Goal: Task Accomplishment & Management: Manage account settings

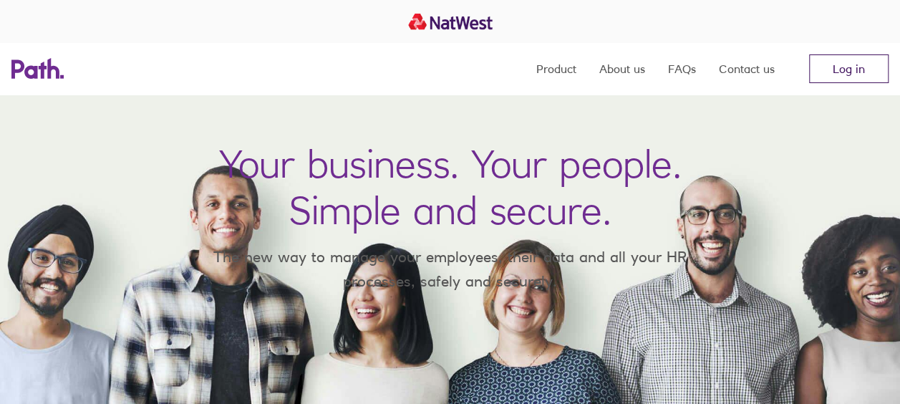
click at [861, 67] on link "Log in" at bounding box center [848, 68] width 79 height 29
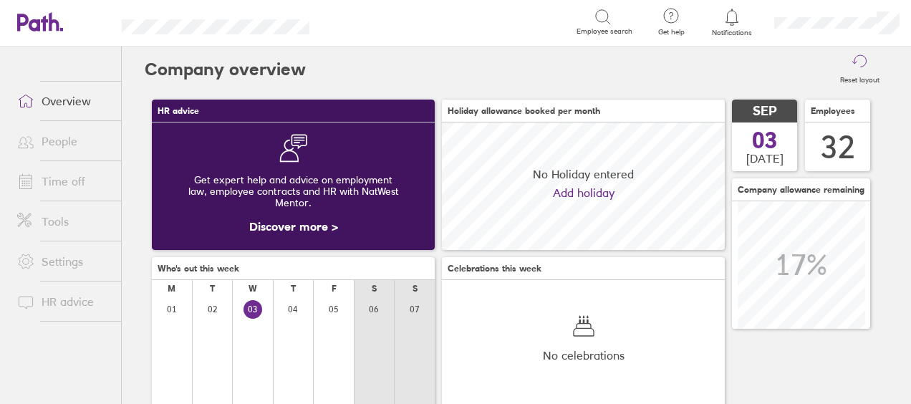
scroll to position [127, 282]
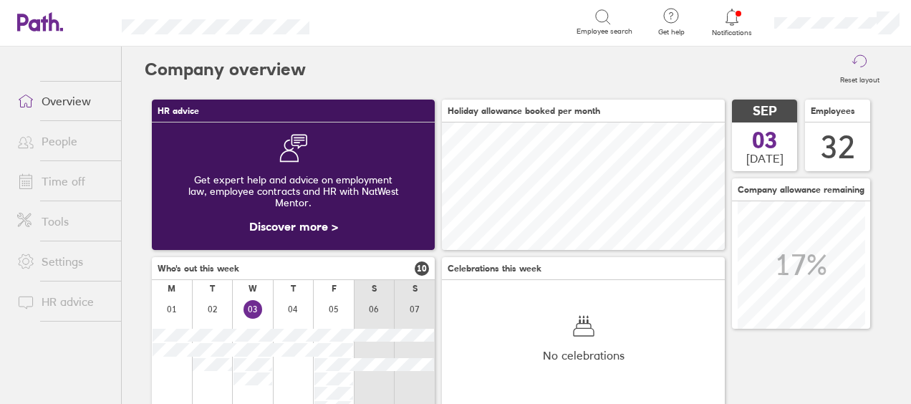
click at [736, 11] on icon at bounding box center [731, 17] width 17 height 17
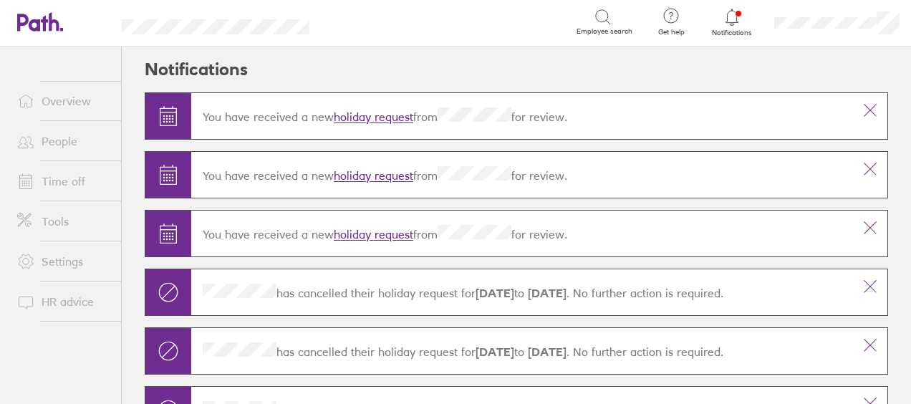
click at [378, 112] on link "holiday request" at bounding box center [373, 117] width 79 height 14
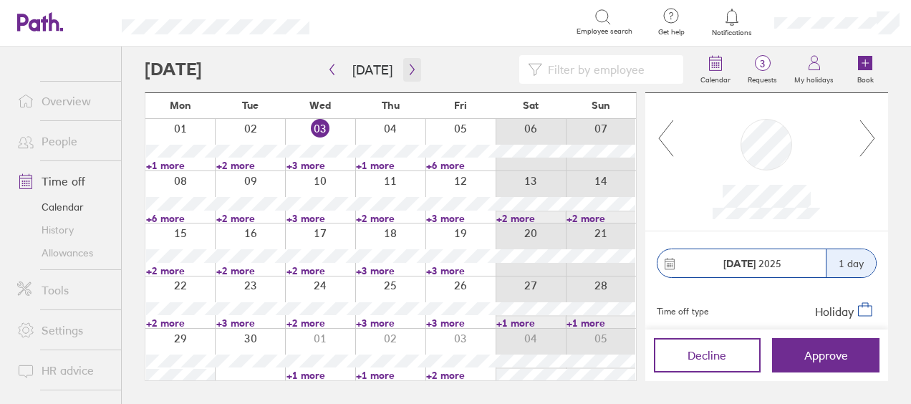
click at [407, 71] on icon "button" at bounding box center [412, 69] width 11 height 11
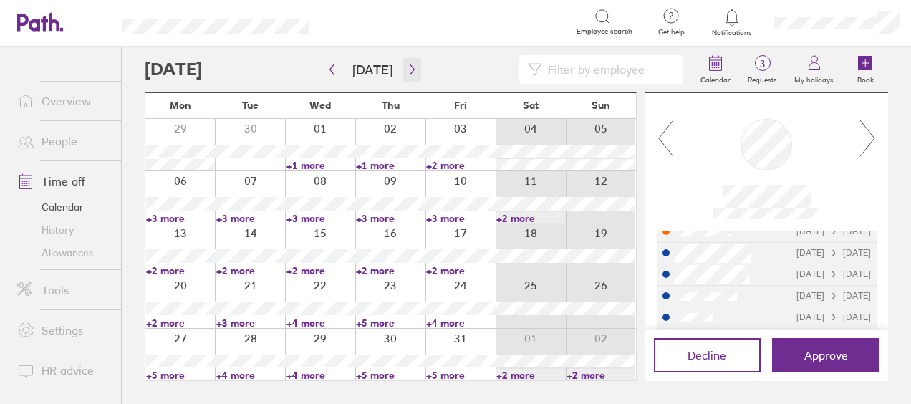
scroll to position [233, 0]
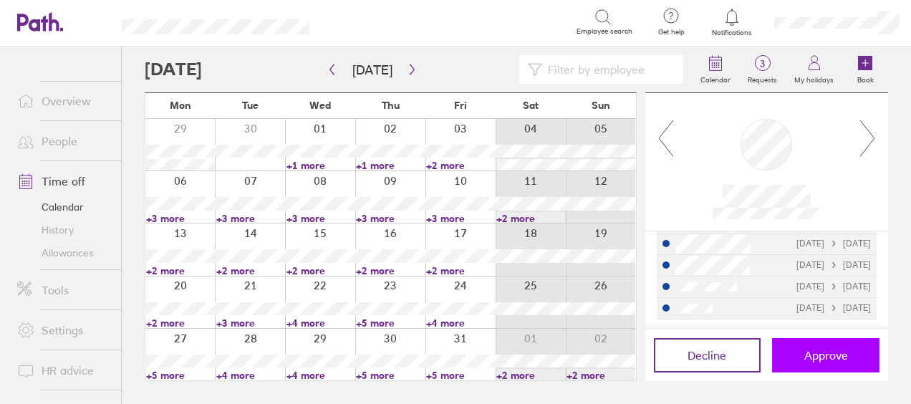
click at [815, 354] on span "Approve" at bounding box center [826, 355] width 44 height 13
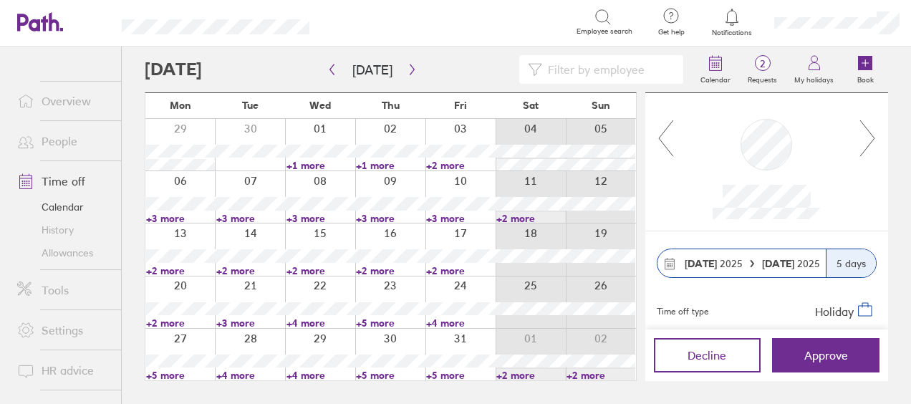
scroll to position [169, 0]
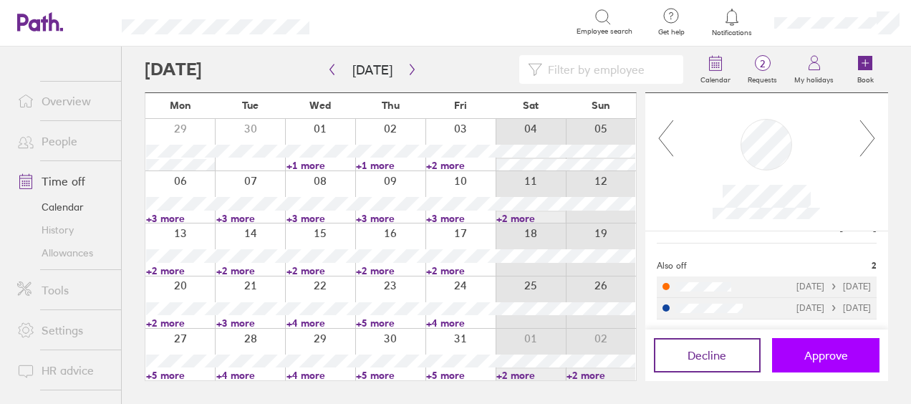
click at [826, 357] on span "Approve" at bounding box center [826, 355] width 44 height 13
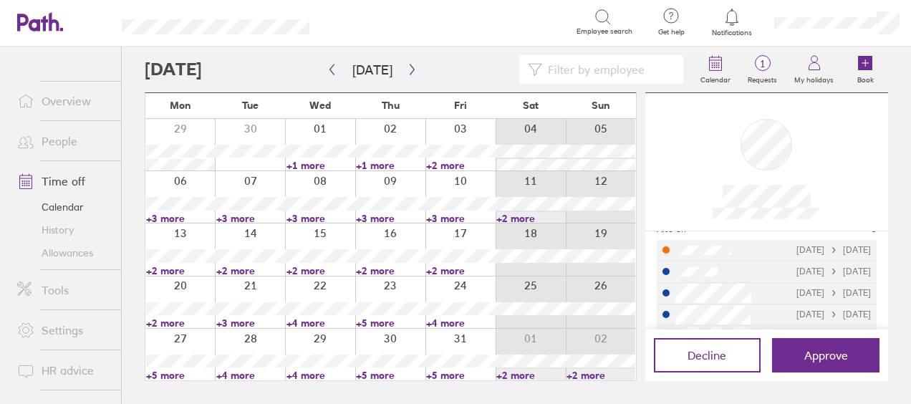
scroll to position [203, 0]
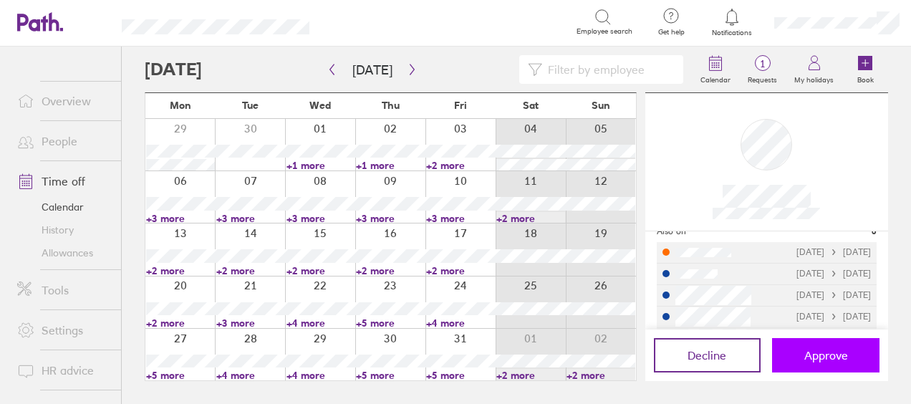
click at [816, 359] on span "Approve" at bounding box center [826, 355] width 44 height 13
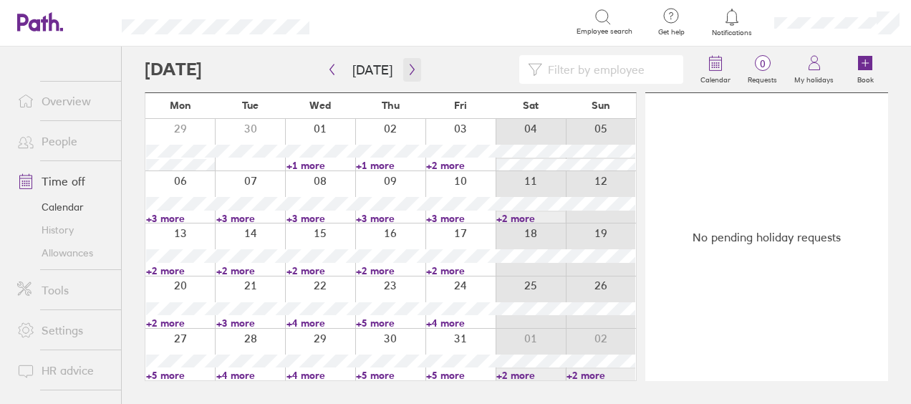
click at [411, 72] on icon "button" at bounding box center [412, 69] width 11 height 11
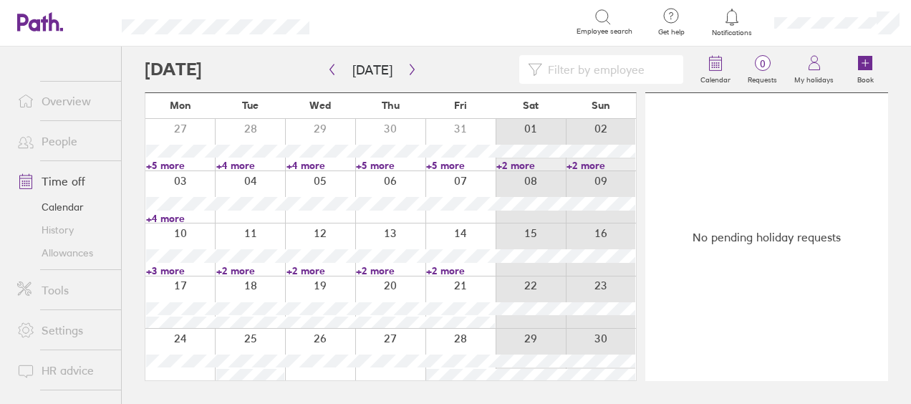
click at [170, 216] on link "+4 more" at bounding box center [180, 218] width 69 height 13
